Goal: Task Accomplishment & Management: Use online tool/utility

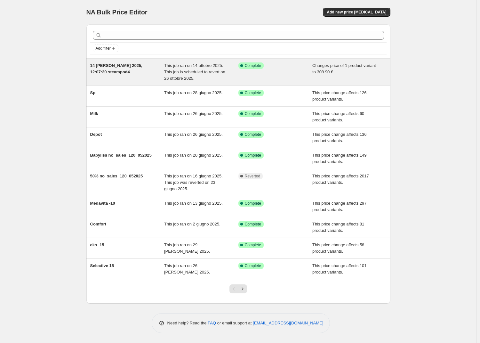
click at [128, 66] on span "14 [PERSON_NAME] 2025, 12:07:20 steampod4" at bounding box center [116, 68] width 52 height 11
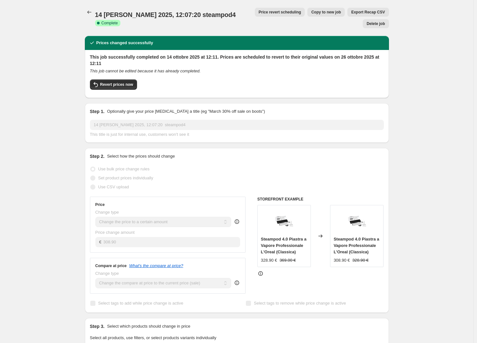
click at [264, 12] on span "Price revert scheduling" at bounding box center [280, 12] width 43 height 5
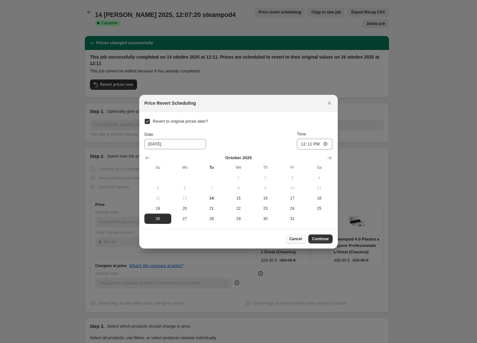
click at [295, 238] on span "Cancel" at bounding box center [295, 238] width 12 height 5
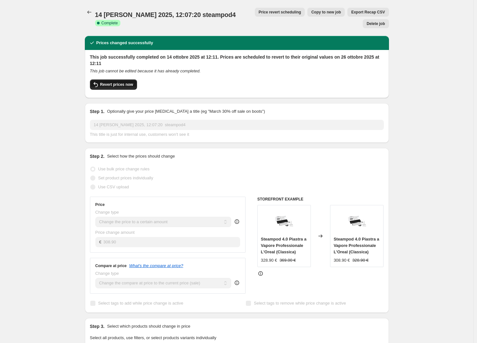
click at [120, 79] on button "Revert prices now" at bounding box center [113, 84] width 47 height 10
checkbox input "false"
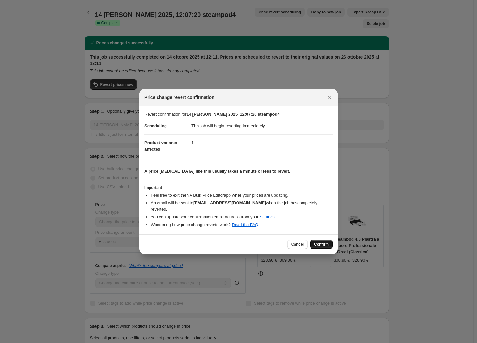
click at [324, 242] on span "Confirm" at bounding box center [321, 244] width 15 height 5
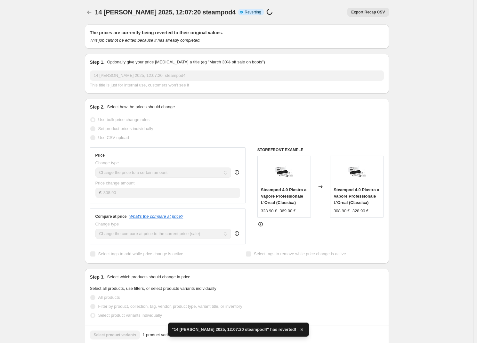
checkbox input "true"
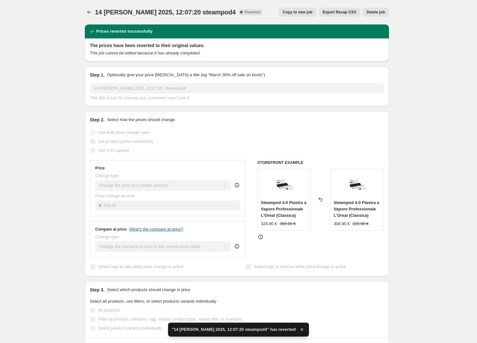
click at [311, 13] on span "Copy to new job" at bounding box center [298, 12] width 30 height 5
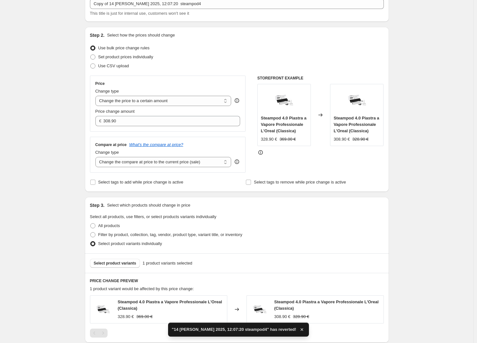
scroll to position [43, 0]
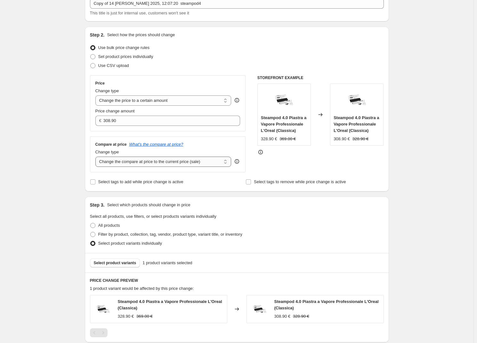
click at [137, 163] on select "Change the compare at price to the current price (sale) Change the compare at p…" at bounding box center [163, 161] width 136 height 10
select select "to"
click at [97, 156] on select "Change the compare at price to the current price (sale) Change the compare at p…" at bounding box center [163, 161] width 136 height 10
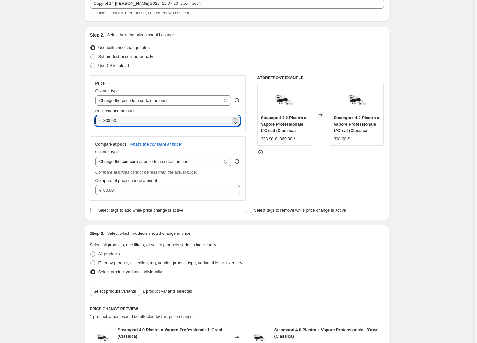
drag, startPoint x: 121, startPoint y: 122, endPoint x: 83, endPoint y: 120, distance: 37.8
click at [83, 120] on div "Step 1. Optionally give your price [MEDICAL_DATA] a title (eg "March 30% off sa…" at bounding box center [234, 204] width 309 height 454
click at [67, 127] on div "Create new price [MEDICAL_DATA]. This page is ready Create new price [MEDICAL_D…" at bounding box center [236, 213] width 473 height 512
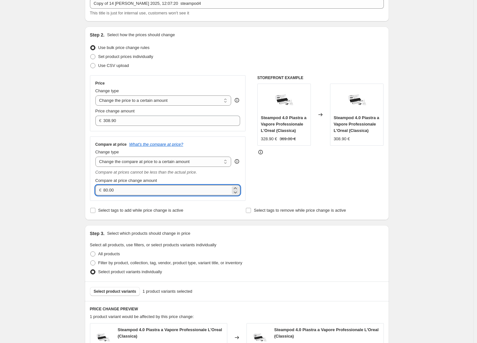
click at [106, 188] on input "80.00" at bounding box center [166, 190] width 127 height 10
type input "20.00"
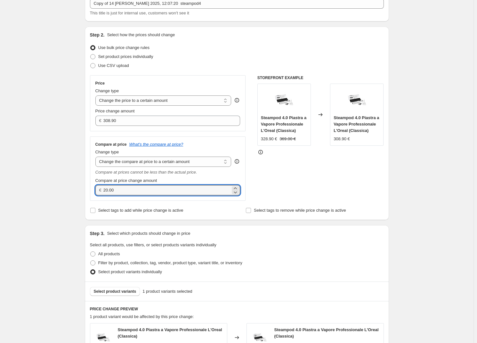
click at [68, 172] on div "Create new price [MEDICAL_DATA]. This page is ready Create new price [MEDICAL_D…" at bounding box center [236, 213] width 473 height 512
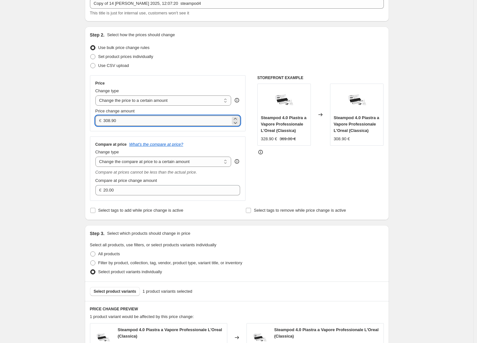
click at [140, 123] on input "308.90" at bounding box center [166, 121] width 127 height 10
click at [44, 139] on div "Create new price [MEDICAL_DATA]. This page is ready Create new price [MEDICAL_D…" at bounding box center [236, 213] width 473 height 512
drag, startPoint x: 118, startPoint y: 121, endPoint x: 80, endPoint y: 118, distance: 38.5
click at [80, 118] on div "Create new price [MEDICAL_DATA]. This page is ready Create new price [MEDICAL_D…" at bounding box center [236, 213] width 319 height 512
type input "20.00"
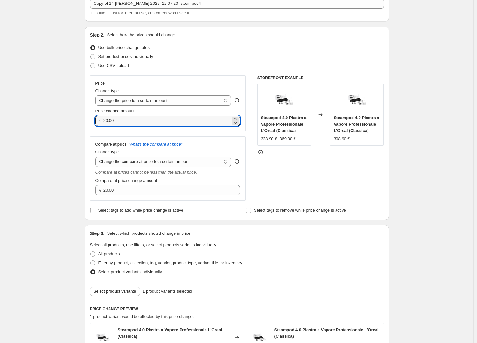
click at [64, 123] on div "Create new price [MEDICAL_DATA]. This page is ready Create new price [MEDICAL_D…" at bounding box center [236, 213] width 473 height 512
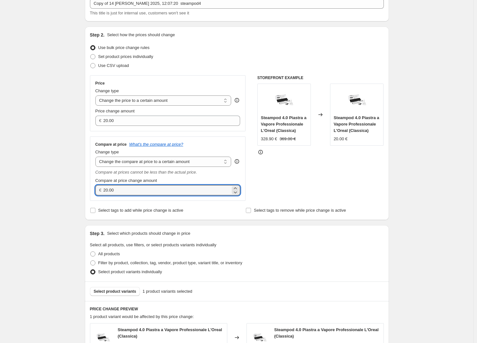
drag, startPoint x: 120, startPoint y: 189, endPoint x: 64, endPoint y: 184, distance: 56.2
click at [64, 184] on div "Create new price [MEDICAL_DATA]. This page is ready Create new price [MEDICAL_D…" at bounding box center [236, 213] width 473 height 512
click at [144, 163] on select "Change the compare at price to the current price (sale) Change the compare at p…" at bounding box center [163, 161] width 136 height 10
select select "no_change"
click at [97, 156] on select "Change the compare at price to the current price (sale) Change the compare at p…" at bounding box center [163, 161] width 136 height 10
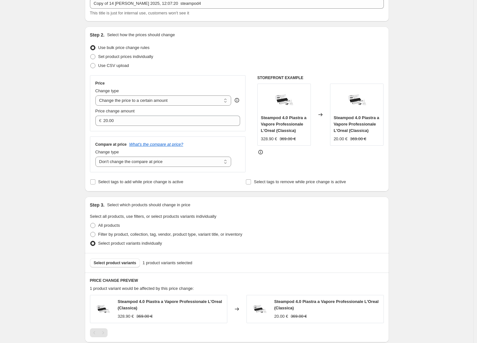
click at [47, 166] on div "Create new price [MEDICAL_DATA]. This page is ready Create new price [MEDICAL_D…" at bounding box center [236, 199] width 473 height 484
drag, startPoint x: 118, startPoint y: 123, endPoint x: 85, endPoint y: 118, distance: 32.7
click at [85, 118] on div "Step 1. Optionally give your price [MEDICAL_DATA] a title (eg "March 30% off sa…" at bounding box center [234, 190] width 309 height 426
click at [76, 125] on div "Create new price [MEDICAL_DATA]. This page is ready Create new price [MEDICAL_D…" at bounding box center [236, 199] width 473 height 484
click at [117, 124] on input "308.00" at bounding box center [166, 121] width 127 height 10
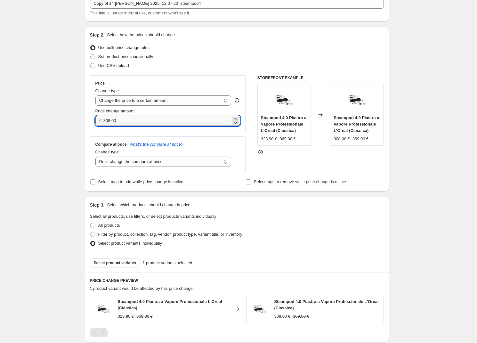
click at [113, 120] on input "308.00" at bounding box center [166, 121] width 127 height 10
type input "308.90"
click at [62, 128] on div "Create new price [MEDICAL_DATA]. This page is ready Create new price [MEDICAL_D…" at bounding box center [236, 199] width 473 height 484
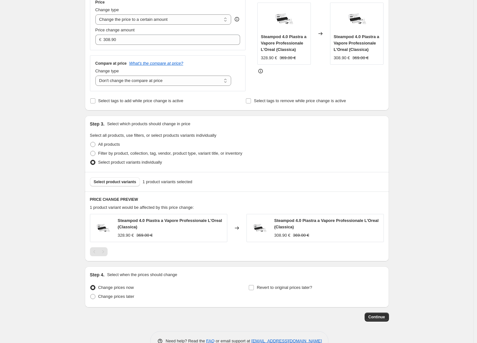
scroll to position [140, 0]
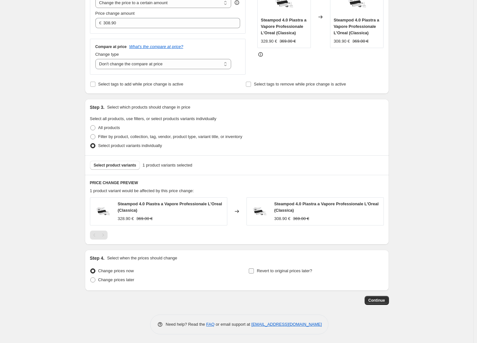
click at [252, 268] on input "Revert to original prices later?" at bounding box center [251, 270] width 5 height 5
checkbox input "true"
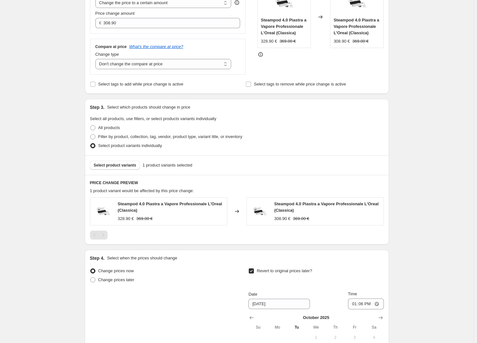
scroll to position [250, 0]
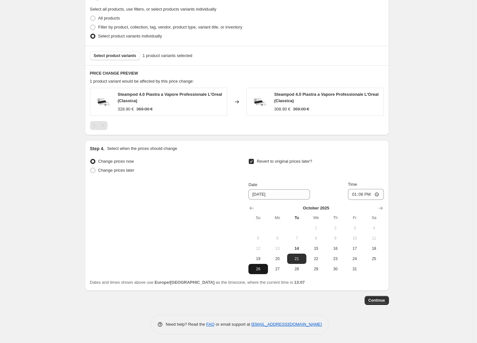
click at [261, 269] on span "26" at bounding box center [258, 268] width 14 height 5
type input "[DATE]"
click at [334, 302] on div "Continue" at bounding box center [237, 300] width 304 height 9
click at [371, 299] on span "Continue" at bounding box center [376, 300] width 17 height 5
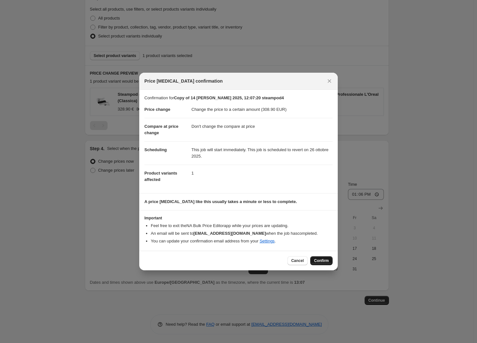
click at [323, 264] on button "Confirm" at bounding box center [321, 260] width 22 height 9
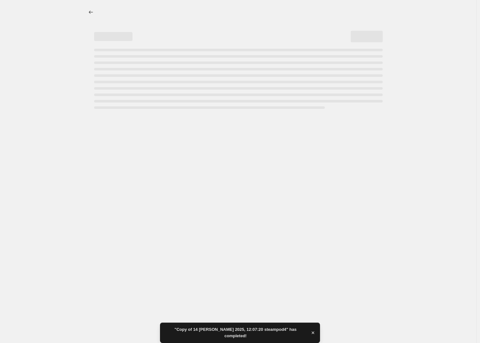
select select "no_change"
